Goal: Information Seeking & Learning: Learn about a topic

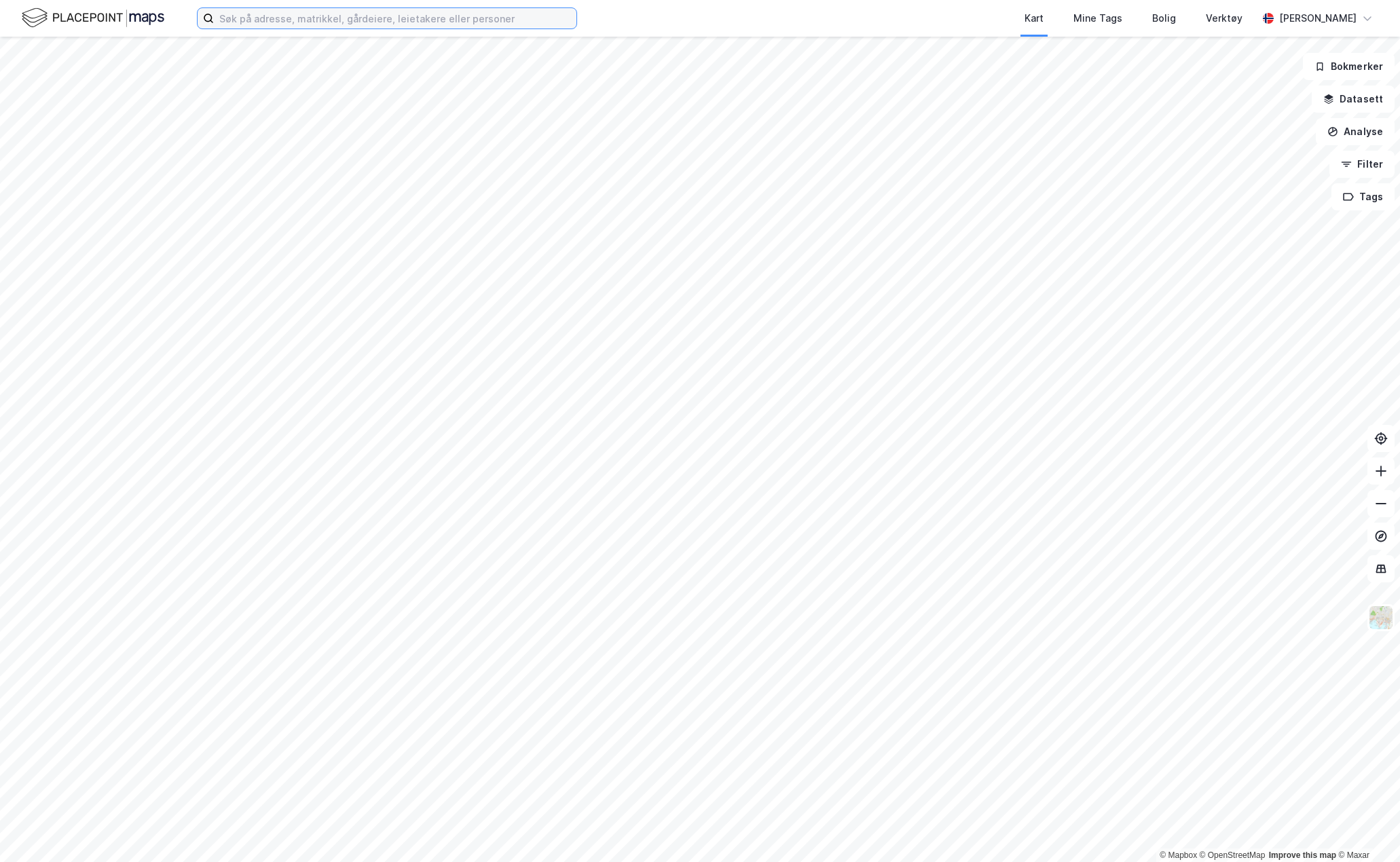
click at [236, 20] on input at bounding box center [395, 18] width 363 height 21
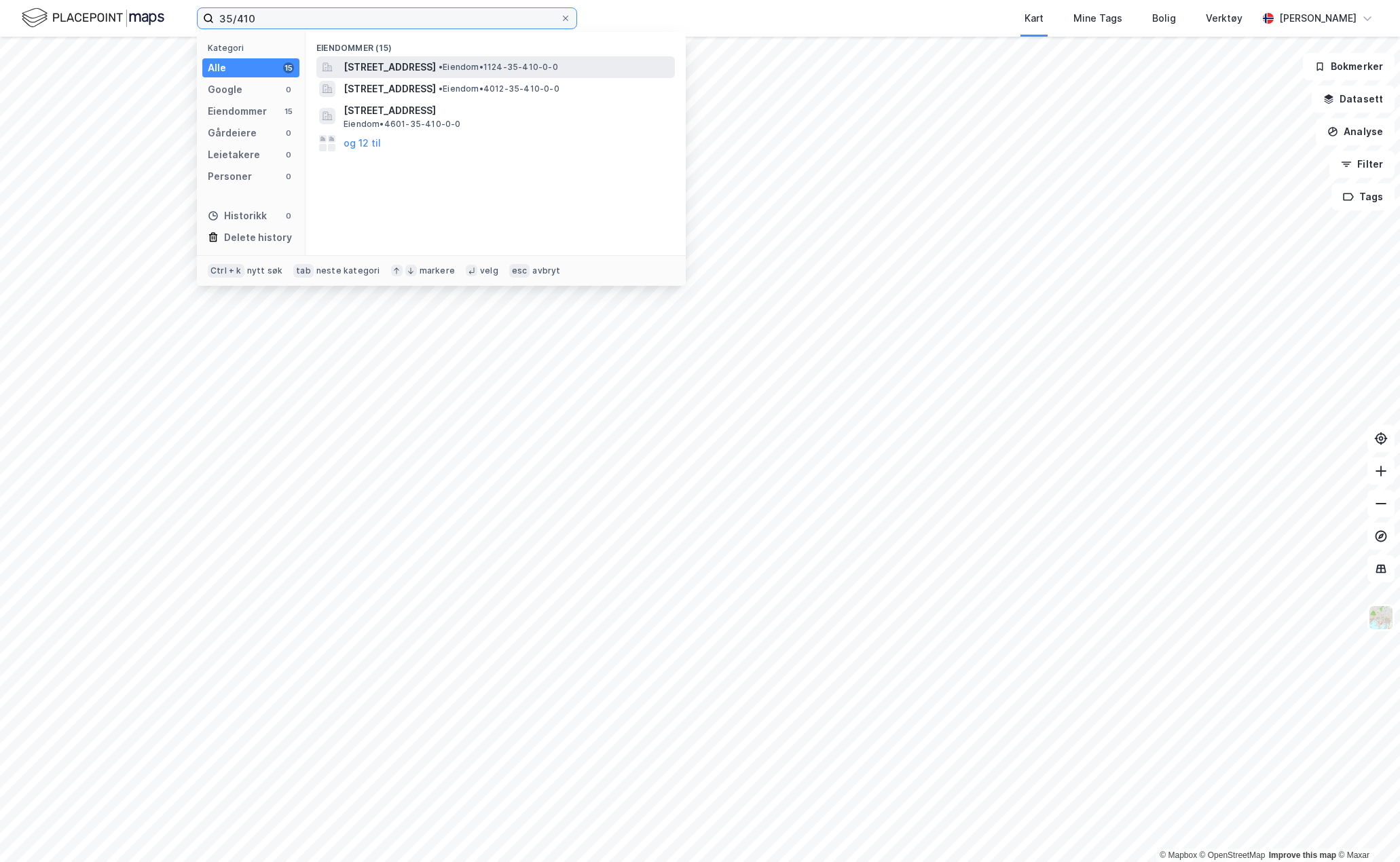
type input "35/410"
click at [408, 62] on span "[STREET_ADDRESS]" at bounding box center [390, 67] width 92 height 16
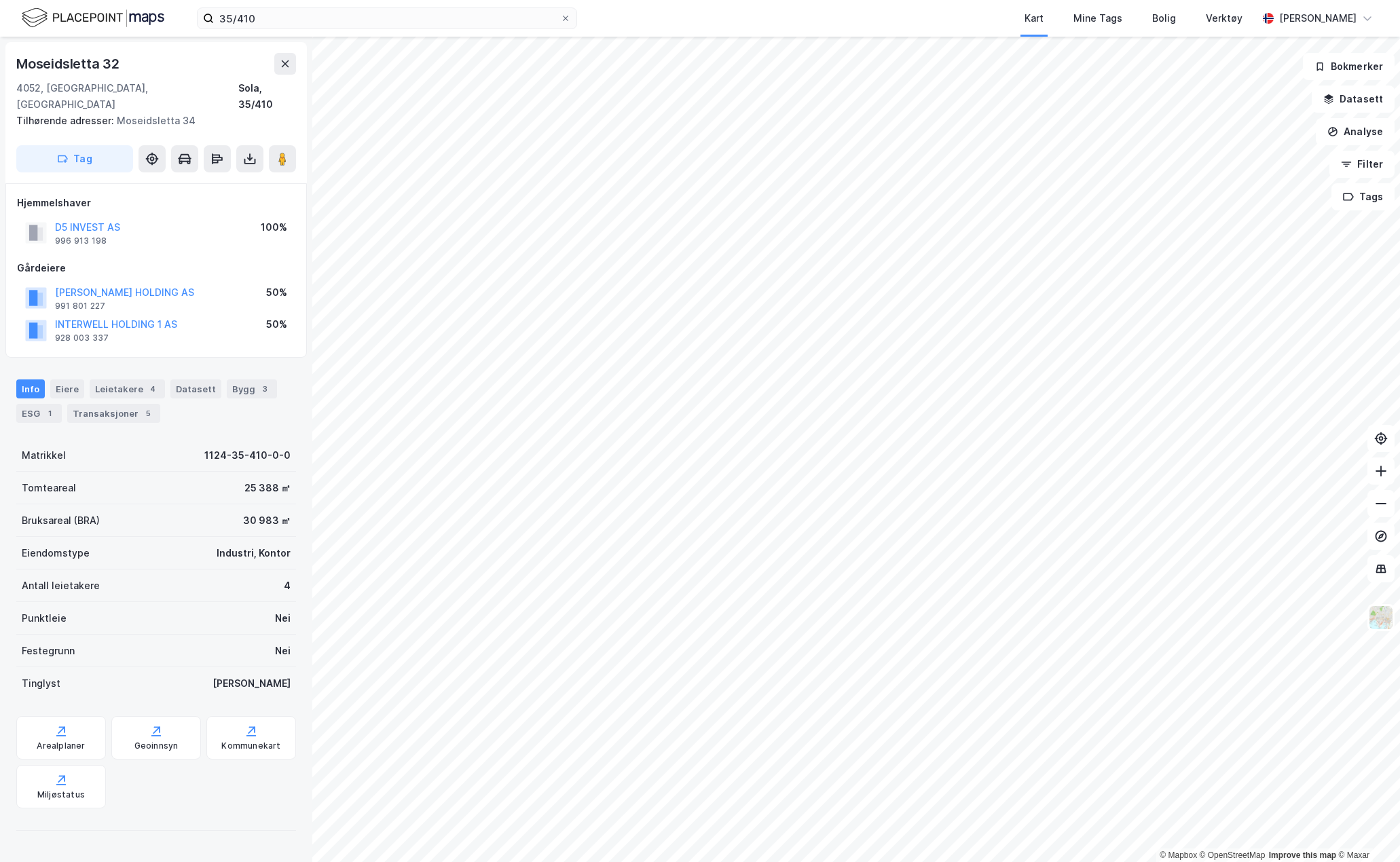
click at [234, 235] on div "Hjemmelshaver D5 INVEST AS 996 913 198 100% Gårdeiere [PERSON_NAME] HOLDING AS …" at bounding box center [157, 270] width 279 height 152
